Goal: Check status: Check status

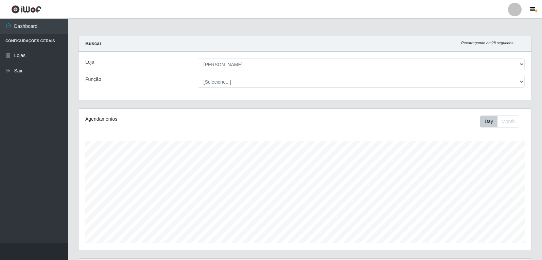
select select "523"
click at [507, 123] on button "Month" at bounding box center [508, 122] width 22 height 12
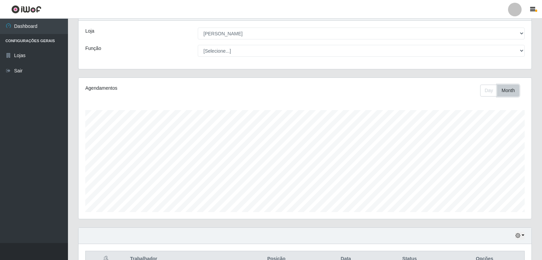
scroll to position [70, 0]
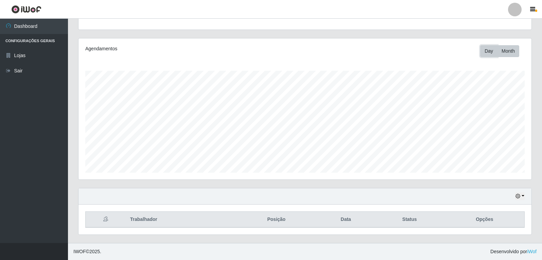
click at [496, 52] on button "Day" at bounding box center [488, 51] width 17 height 12
click at [517, 195] on button "button" at bounding box center [520, 196] width 10 height 8
click at [509, 170] on button "1 Semana" at bounding box center [498, 171] width 54 height 14
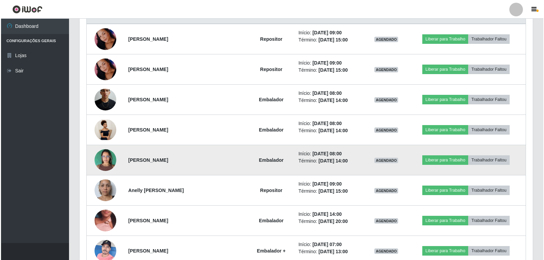
scroll to position [240, 0]
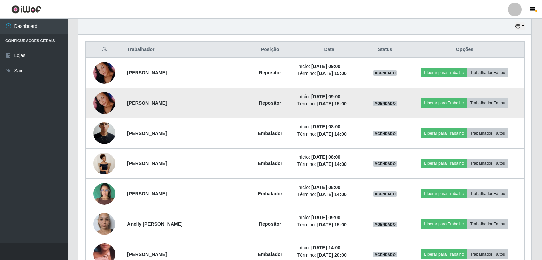
click at [102, 105] on img at bounding box center [104, 103] width 22 height 47
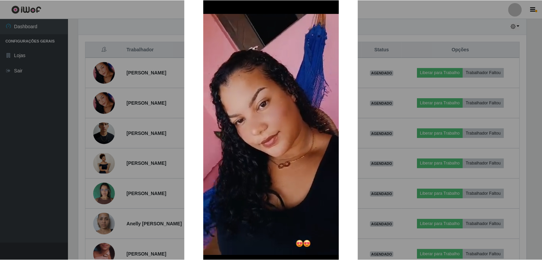
scroll to position [26, 0]
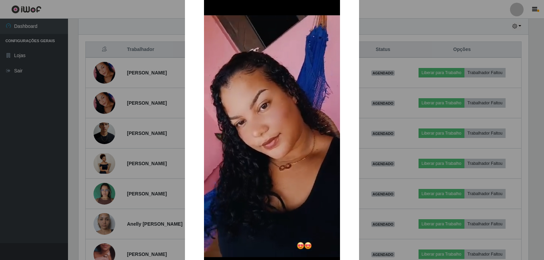
click at [296, 106] on img at bounding box center [272, 137] width 136 height 295
click at [368, 68] on div "× OK Cancel" at bounding box center [272, 130] width 544 height 260
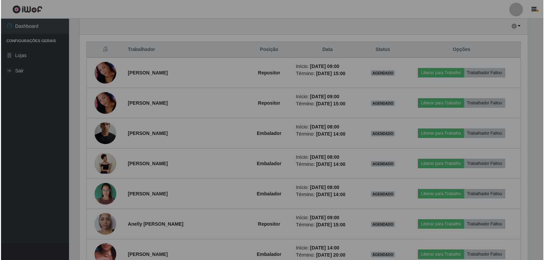
scroll to position [141, 453]
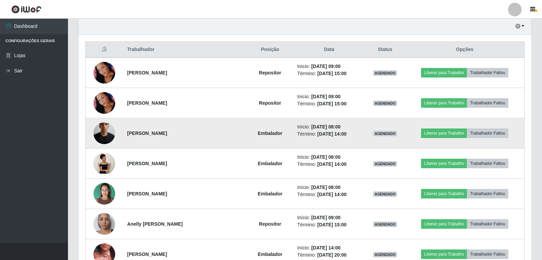
click at [105, 135] on img at bounding box center [104, 133] width 22 height 48
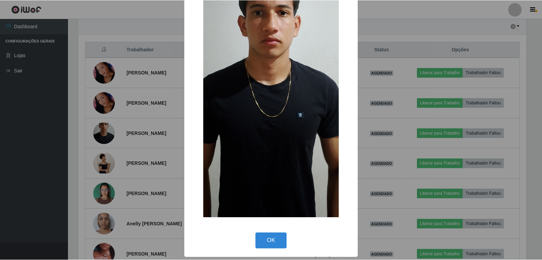
scroll to position [102, 0]
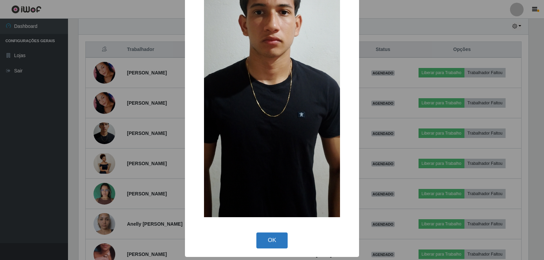
click at [276, 245] on button "OK" at bounding box center [272, 240] width 32 height 16
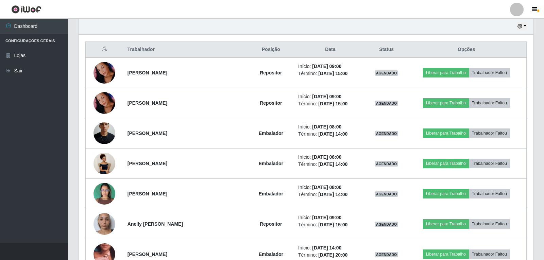
scroll to position [141, 453]
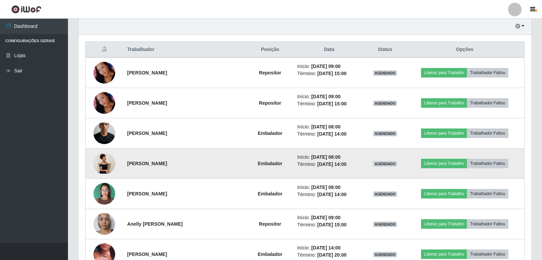
click at [386, 168] on td "AGENDADO" at bounding box center [385, 164] width 40 height 30
click at [100, 166] on img at bounding box center [104, 163] width 22 height 20
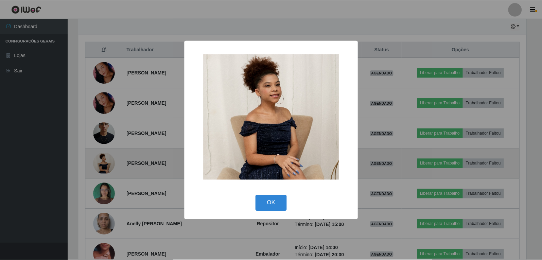
scroll to position [141, 450]
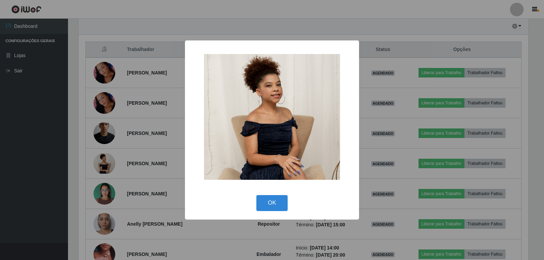
click at [121, 179] on div "× OK Cancel" at bounding box center [272, 130] width 544 height 260
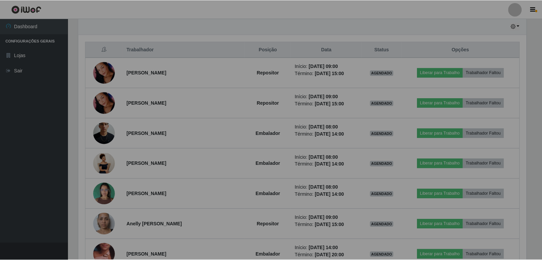
scroll to position [141, 453]
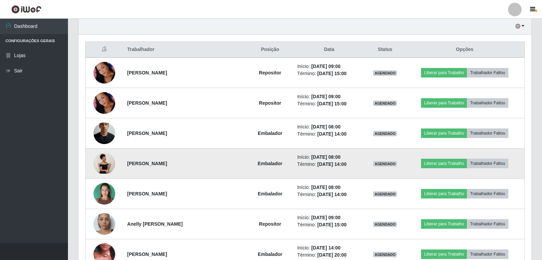
click at [102, 161] on img at bounding box center [104, 163] width 22 height 20
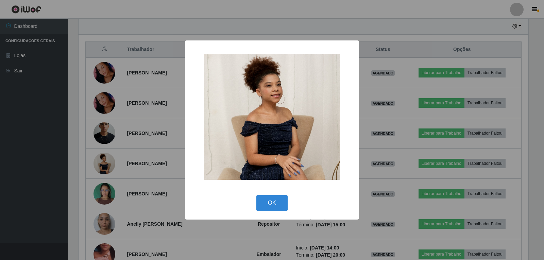
click at [274, 104] on img at bounding box center [272, 116] width 136 height 125
click at [277, 156] on img at bounding box center [272, 116] width 136 height 125
click at [277, 158] on img at bounding box center [272, 116] width 136 height 125
click at [274, 206] on button "OK" at bounding box center [272, 203] width 32 height 16
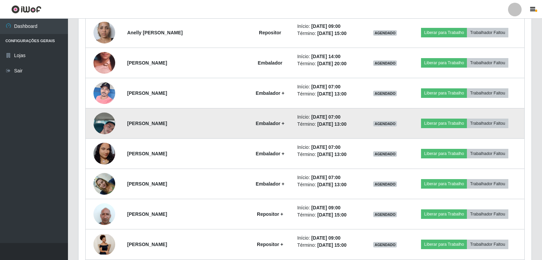
scroll to position [410, 0]
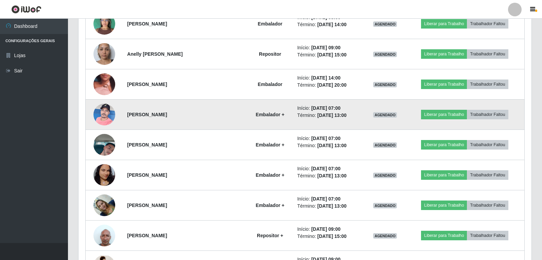
click at [98, 111] on img at bounding box center [104, 114] width 22 height 29
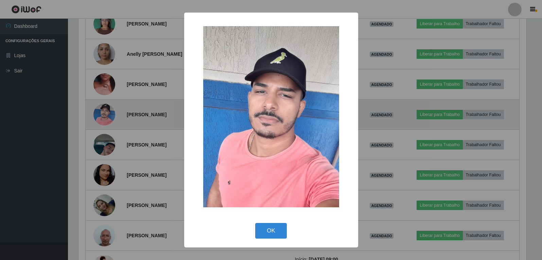
scroll to position [141, 450]
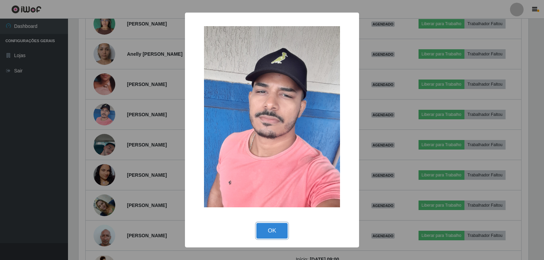
click at [266, 235] on button "OK" at bounding box center [272, 231] width 32 height 16
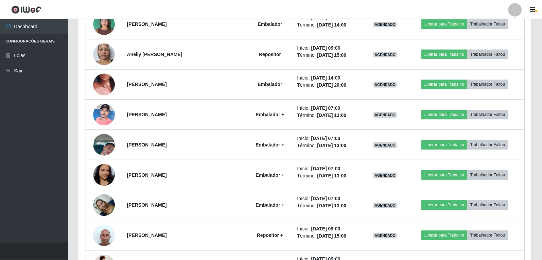
scroll to position [141, 453]
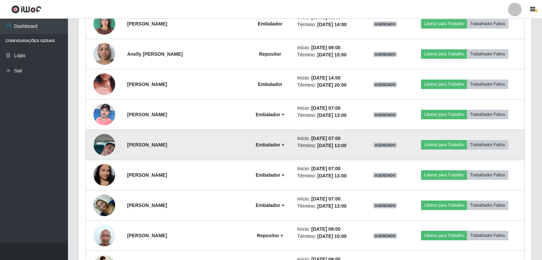
click at [110, 147] on img at bounding box center [104, 144] width 22 height 39
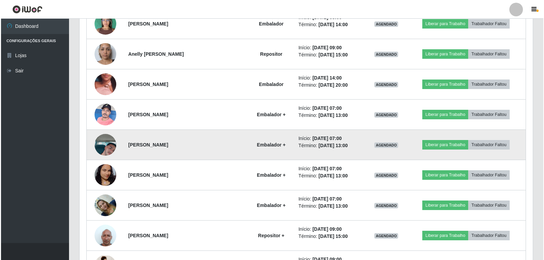
scroll to position [141, 450]
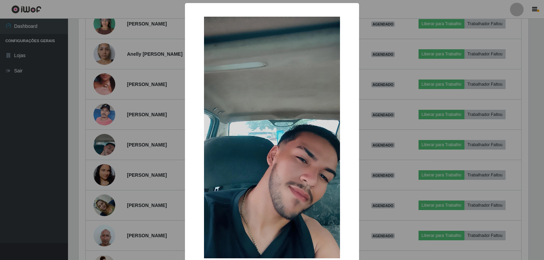
click at [221, 138] on img at bounding box center [272, 138] width 136 height 242
click at [188, 179] on div "× OK Cancel" at bounding box center [272, 150] width 174 height 295
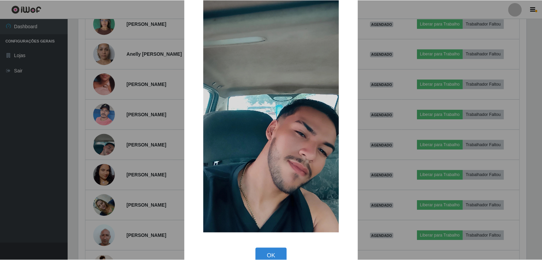
scroll to position [41, 0]
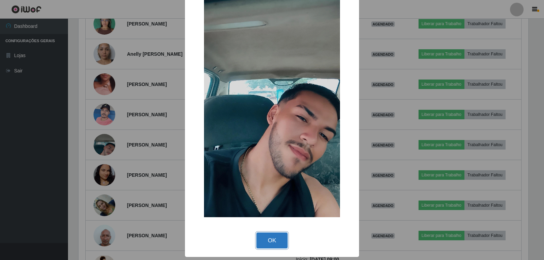
click at [271, 243] on button "OK" at bounding box center [272, 240] width 32 height 16
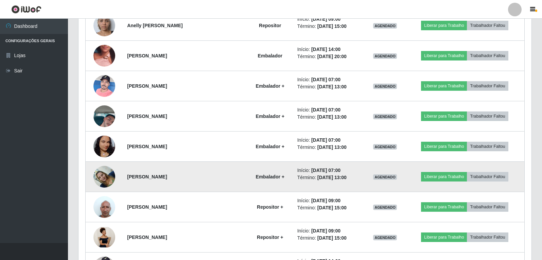
scroll to position [478, 0]
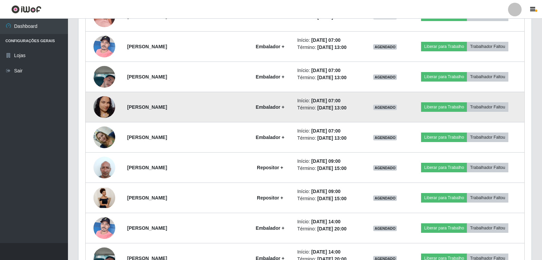
click at [107, 102] on img at bounding box center [104, 107] width 22 height 48
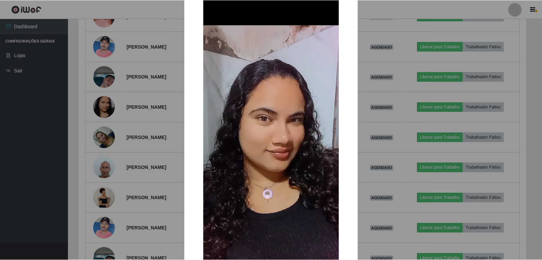
scroll to position [34, 0]
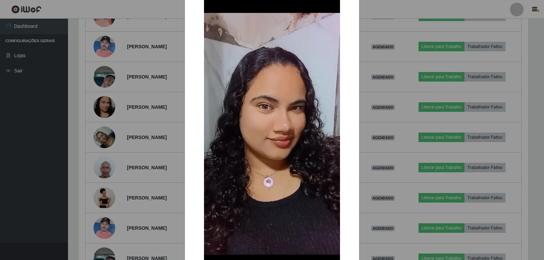
click at [173, 136] on div "× OK Cancel" at bounding box center [272, 130] width 544 height 260
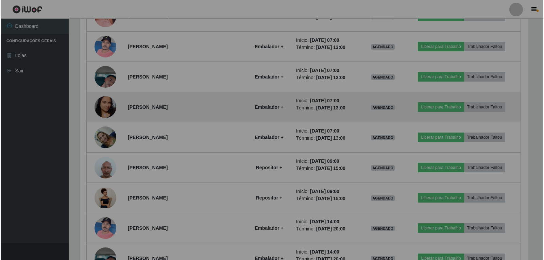
scroll to position [141, 453]
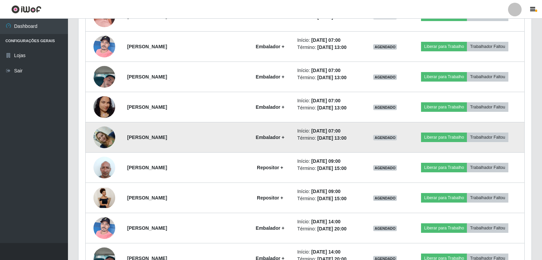
click at [105, 142] on img at bounding box center [104, 137] width 22 height 29
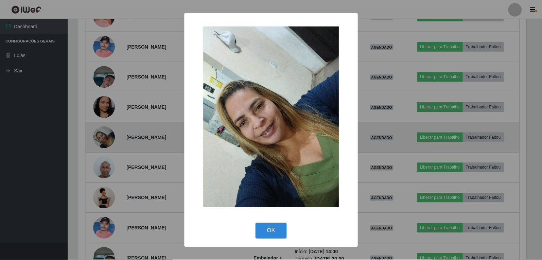
scroll to position [141, 450]
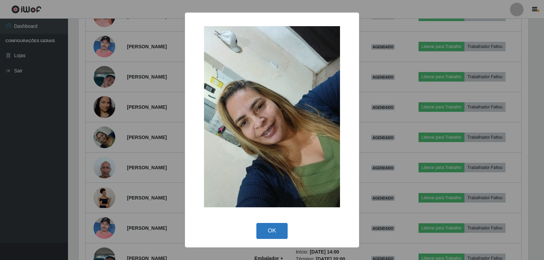
click at [260, 233] on button "OK" at bounding box center [272, 231] width 32 height 16
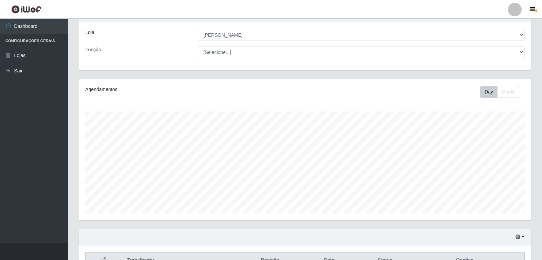
scroll to position [0, 0]
